Goal: Transaction & Acquisition: Purchase product/service

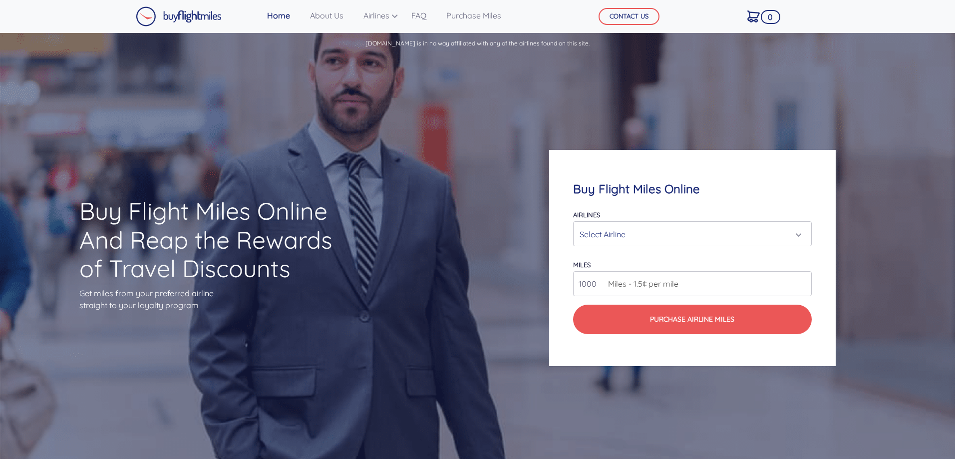
click at [624, 240] on div "Select Airline" at bounding box center [689, 234] width 219 height 19
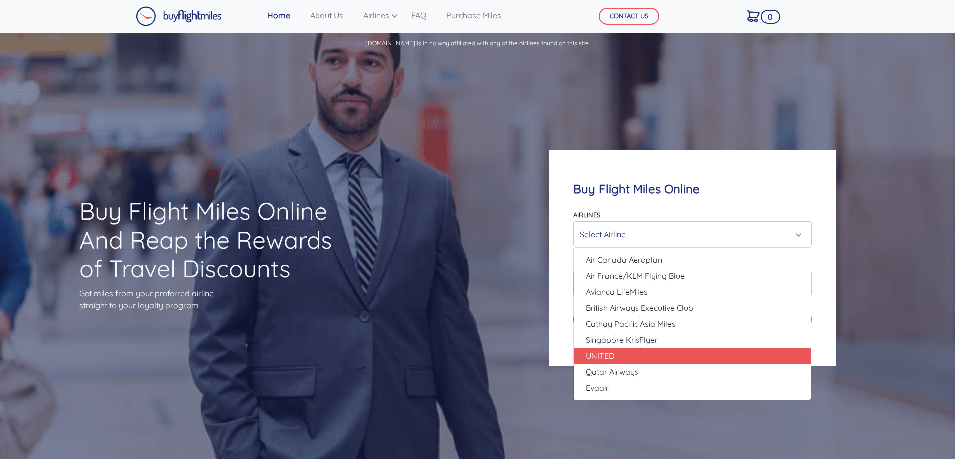
click at [625, 348] on link "UNITED" at bounding box center [692, 356] width 237 height 16
select select "UNITED"
type input "80000"
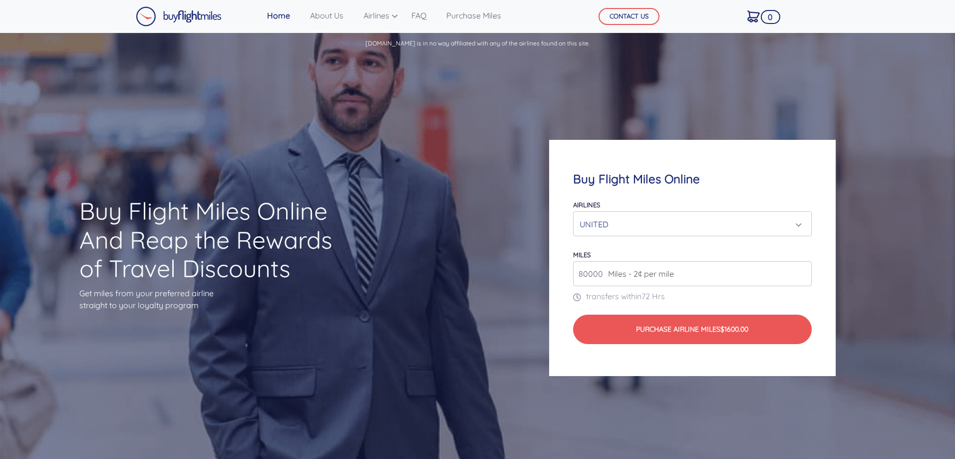
click at [635, 271] on span "Miles - 2¢ per mile" at bounding box center [638, 274] width 71 height 12
click at [594, 273] on input "80000" at bounding box center [692, 273] width 238 height 25
click at [792, 277] on input "80000" at bounding box center [692, 273] width 238 height 25
click at [802, 274] on input "80000" at bounding box center [692, 273] width 238 height 25
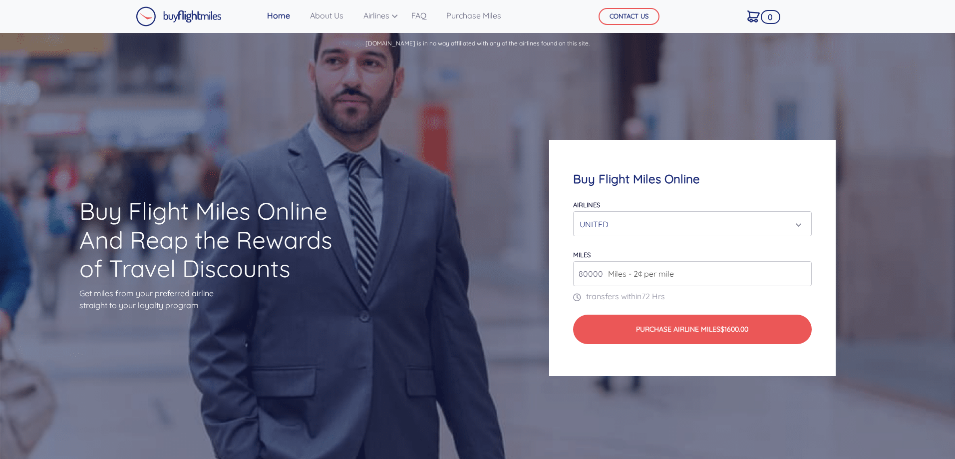
click at [688, 279] on input "80000" at bounding box center [692, 273] width 238 height 25
click at [596, 271] on input "80000" at bounding box center [692, 273] width 238 height 25
click at [593, 223] on div "UNITED" at bounding box center [689, 224] width 219 height 19
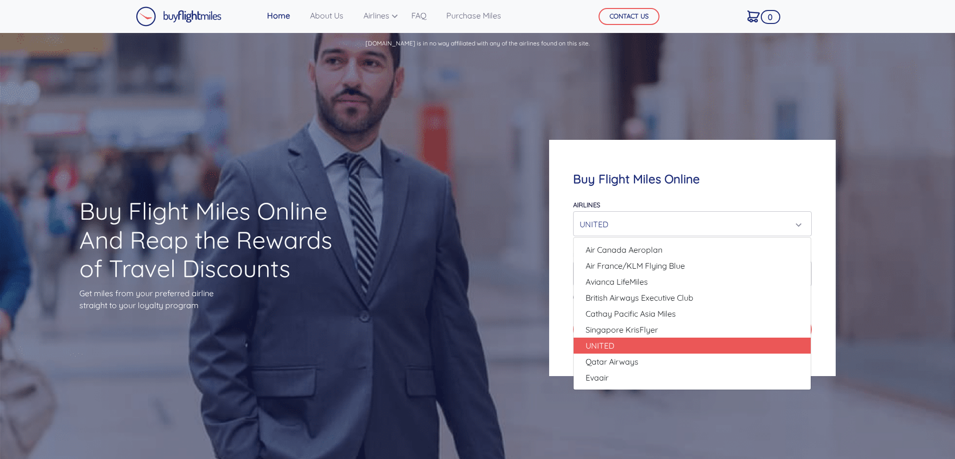
click at [593, 223] on div "UNITED" at bounding box center [689, 224] width 219 height 19
